Goal: Task Accomplishment & Management: Use online tool/utility

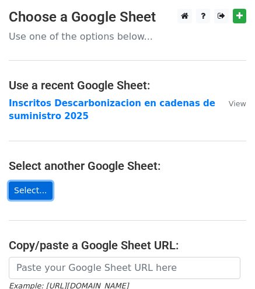
click at [17, 191] on link "Select..." at bounding box center [31, 190] width 44 height 18
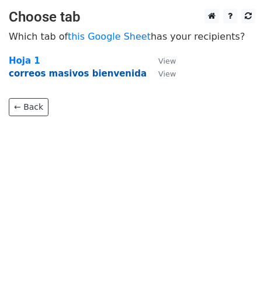
click at [96, 79] on strong "correos masivos bienvenida" at bounding box center [78, 73] width 138 height 10
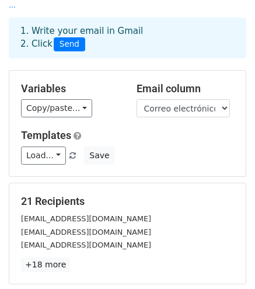
scroll to position [53, 0]
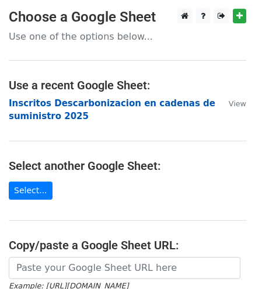
click at [69, 106] on strong "Inscritos Descarbonizacion en cadenas de suministro 2025" at bounding box center [112, 110] width 206 height 24
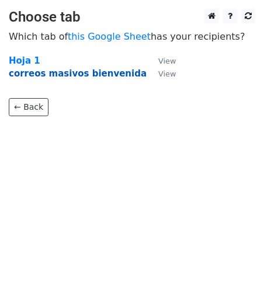
click at [75, 72] on strong "correos masivos bienvenida" at bounding box center [78, 73] width 138 height 10
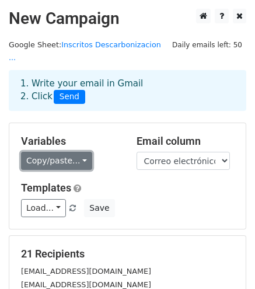
click at [53, 152] on link "Copy/paste..." at bounding box center [56, 161] width 71 height 18
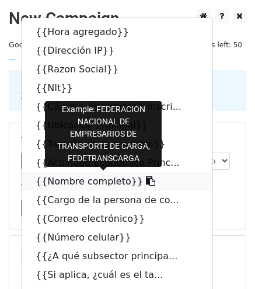
click at [106, 172] on link "{{Nombre completo}}" at bounding box center [117, 181] width 191 height 19
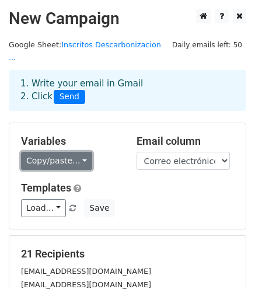
click at [63, 152] on link "Copy/paste..." at bounding box center [56, 161] width 71 height 18
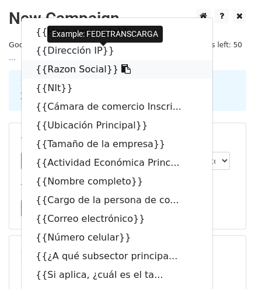
click at [75, 60] on link "{{Razon Social}}" at bounding box center [117, 69] width 191 height 19
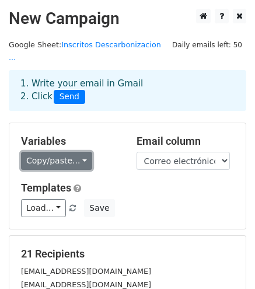
click at [68, 155] on link "Copy/paste..." at bounding box center [56, 161] width 71 height 18
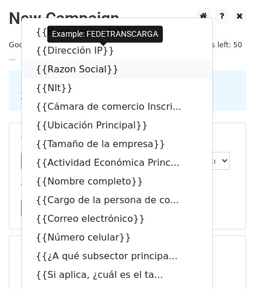
click at [73, 65] on link "{{Razon Social}}" at bounding box center [117, 69] width 191 height 19
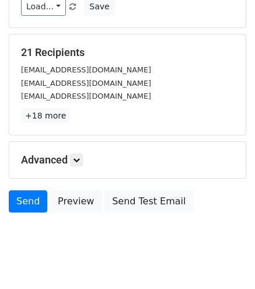
scroll to position [208, 0]
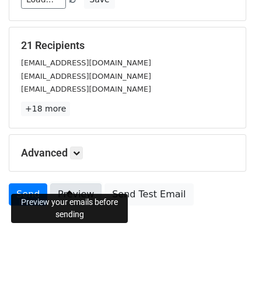
click at [61, 183] on link "Preview" at bounding box center [75, 194] width 51 height 22
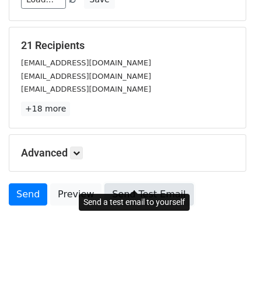
click at [153, 185] on link "Send Test Email" at bounding box center [148, 194] width 89 height 22
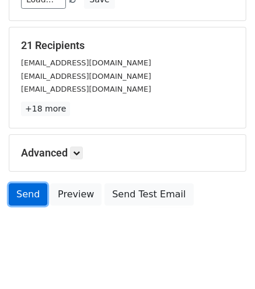
click at [19, 183] on link "Send" at bounding box center [28, 194] width 38 height 22
